Goal: Connect with others: Connect with other users

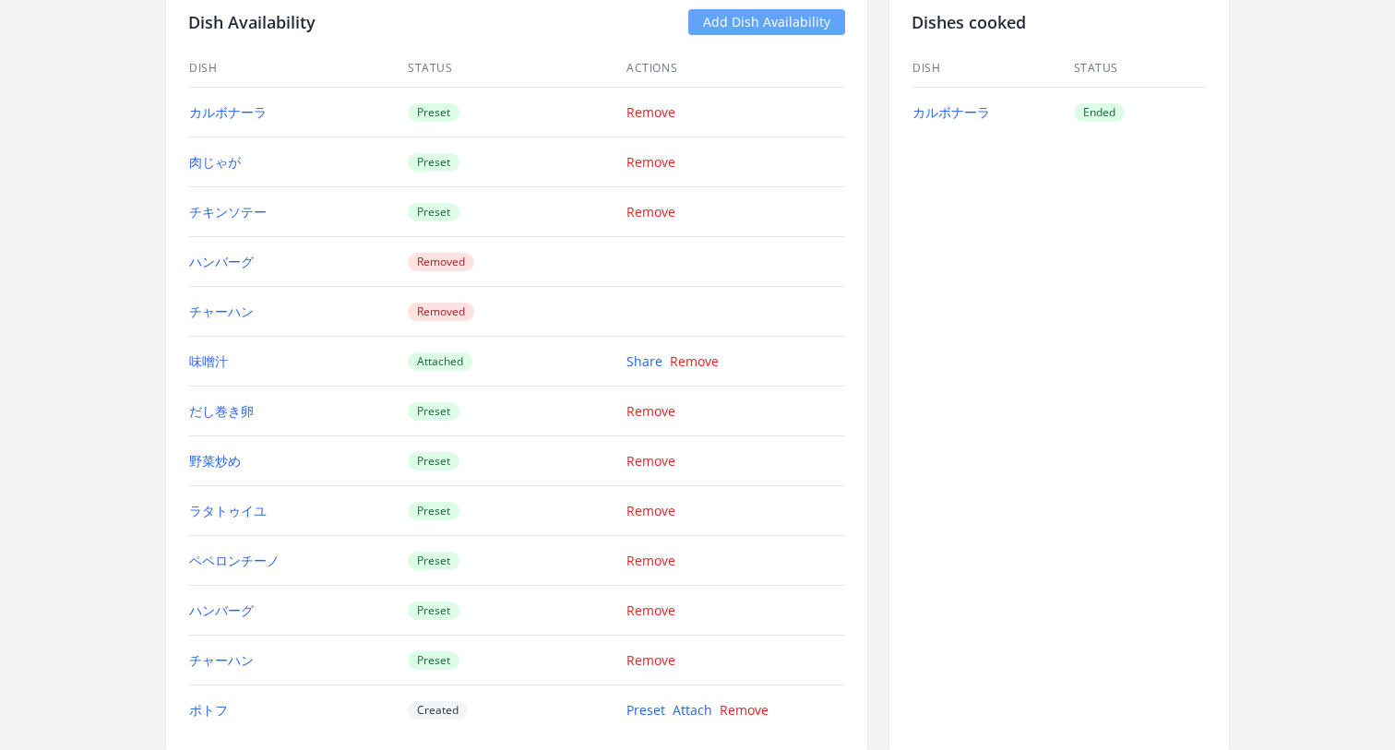
scroll to position [2980, 0]
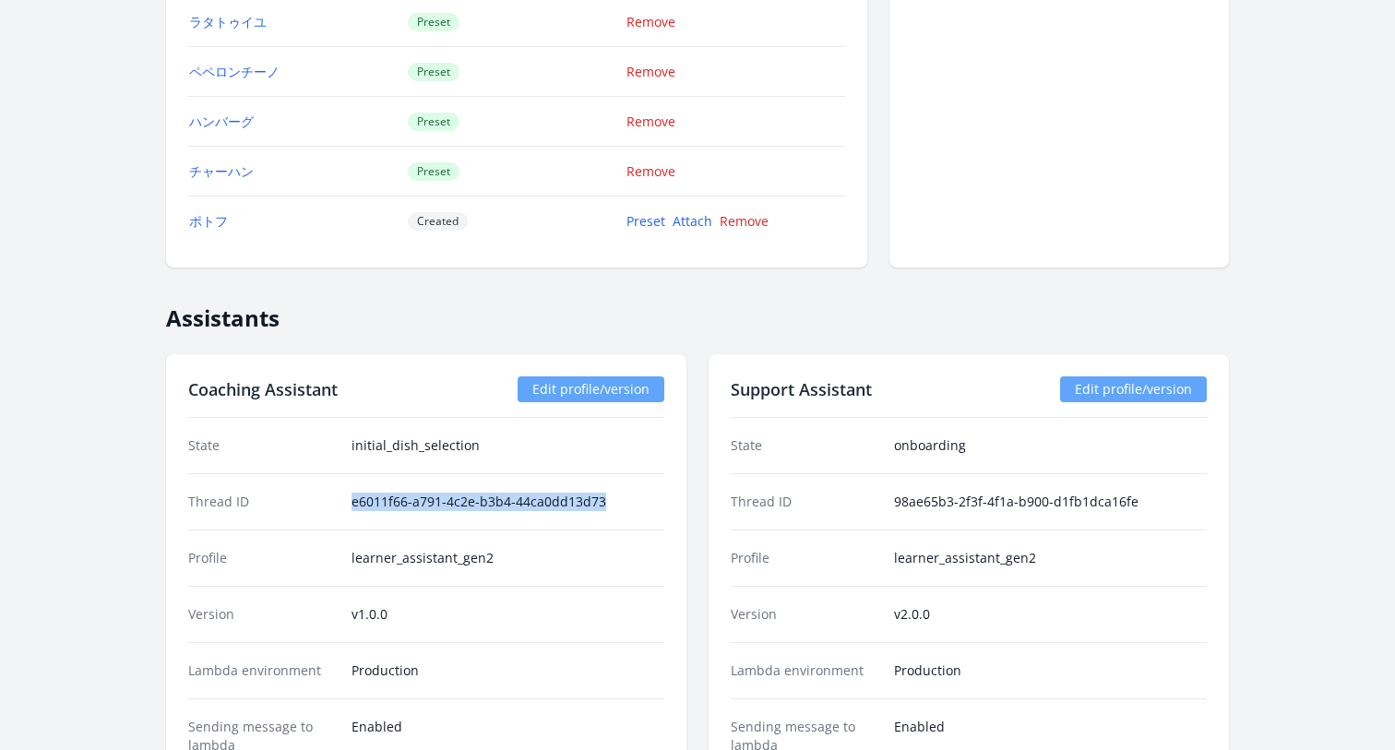
drag, startPoint x: 349, startPoint y: 501, endPoint x: 620, endPoint y: 503, distance: 271.2
click at [620, 503] on div "Thread ID e6011f66-a791-4c2e-b3b4-44ca0dd13d73" at bounding box center [426, 501] width 476 height 56
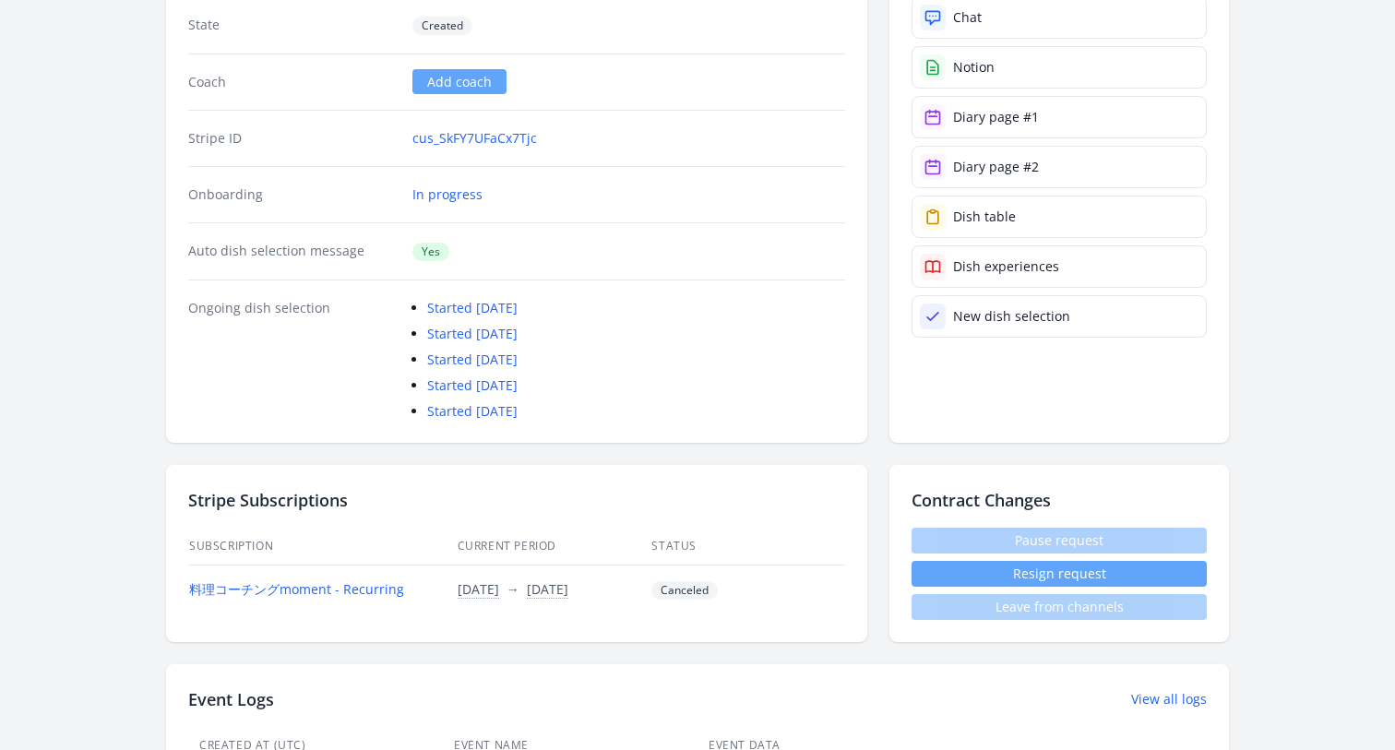
scroll to position [267, 0]
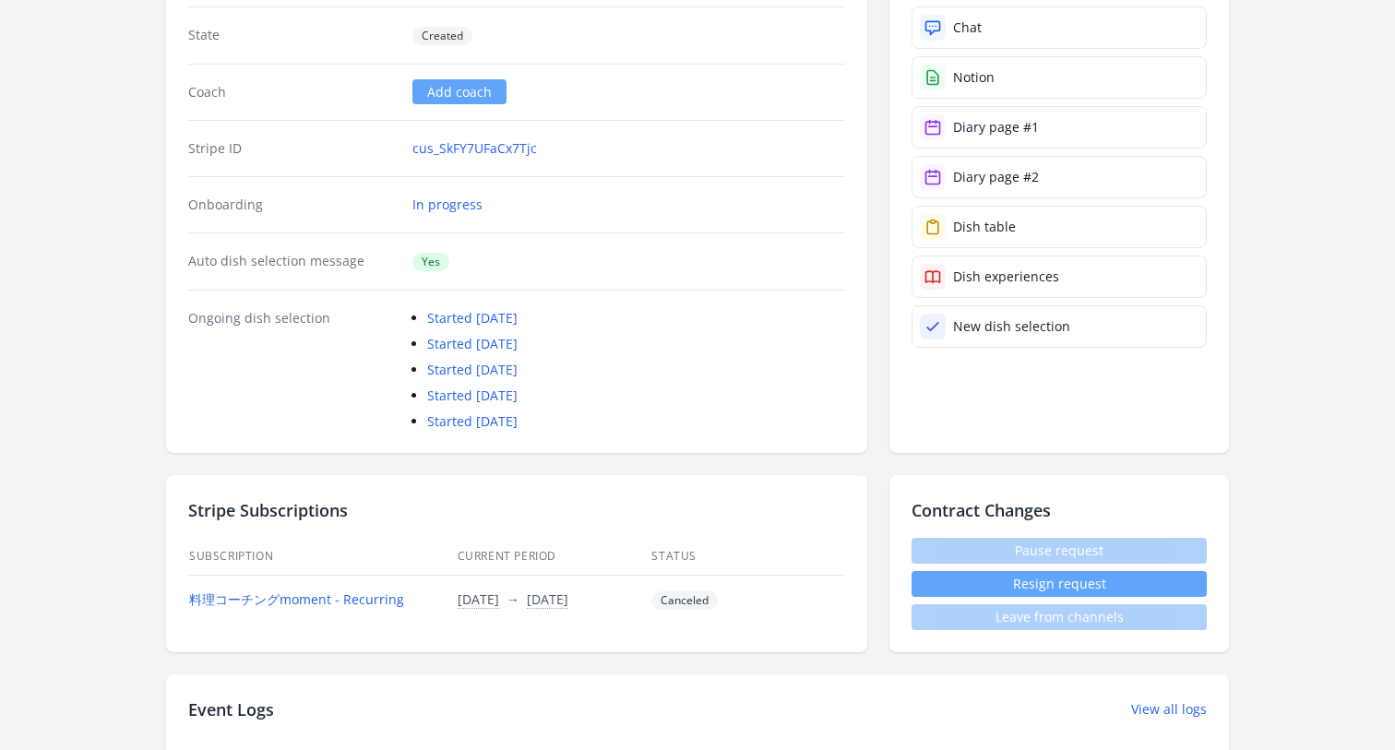
copy dd "e6011f66-a791-4c2e-b3b4-44ca0dd13d73"
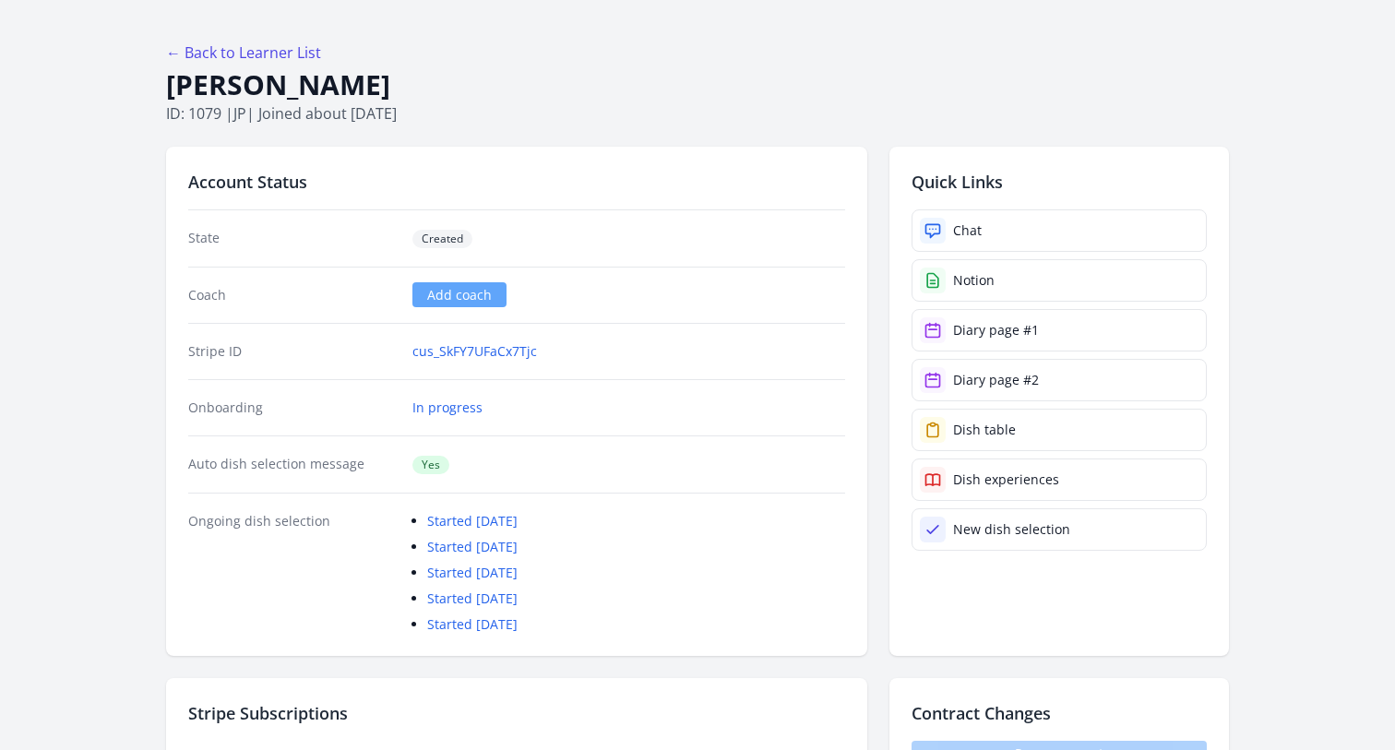
scroll to position [0, 0]
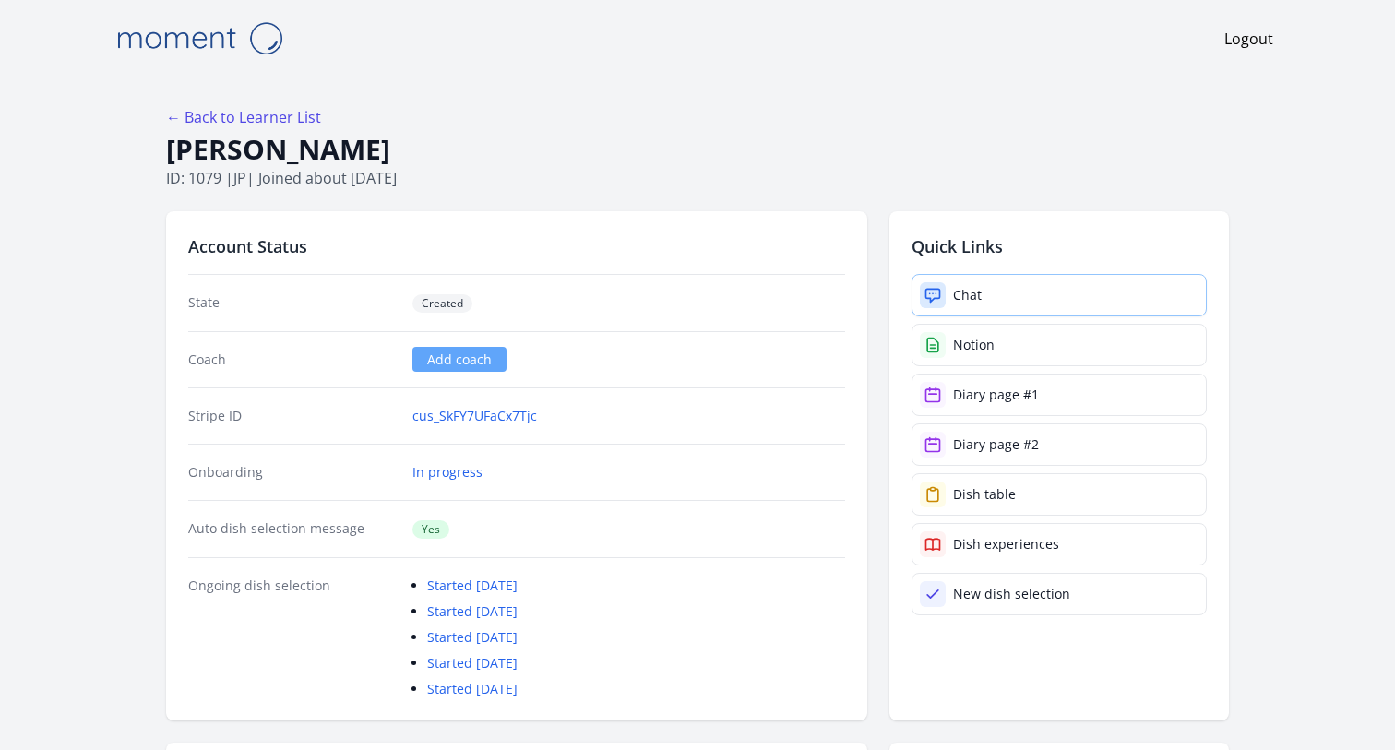
click at [965, 293] on div "Chat" at bounding box center [967, 295] width 29 height 18
